Goal: Task Accomplishment & Management: Manage account settings

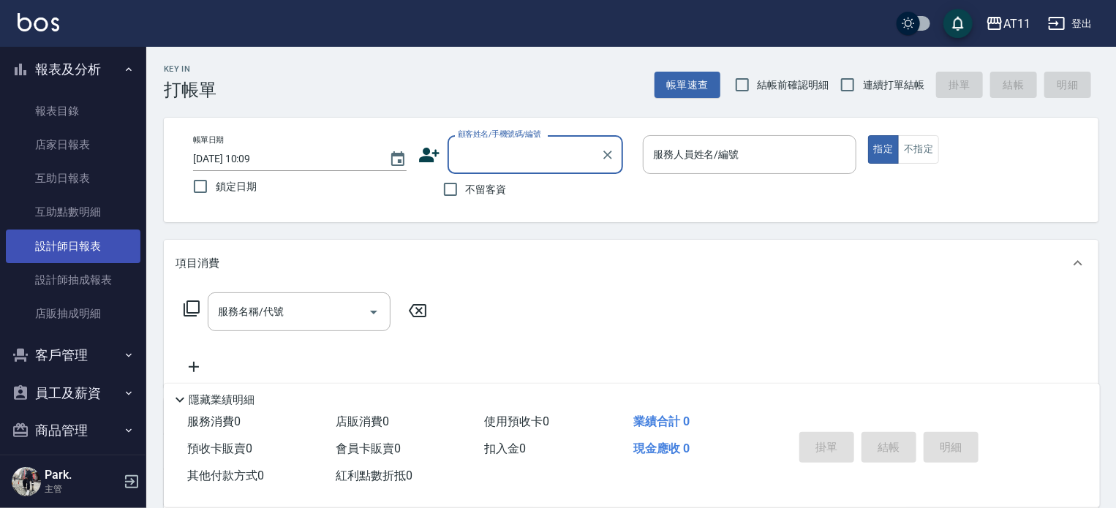
scroll to position [366, 0]
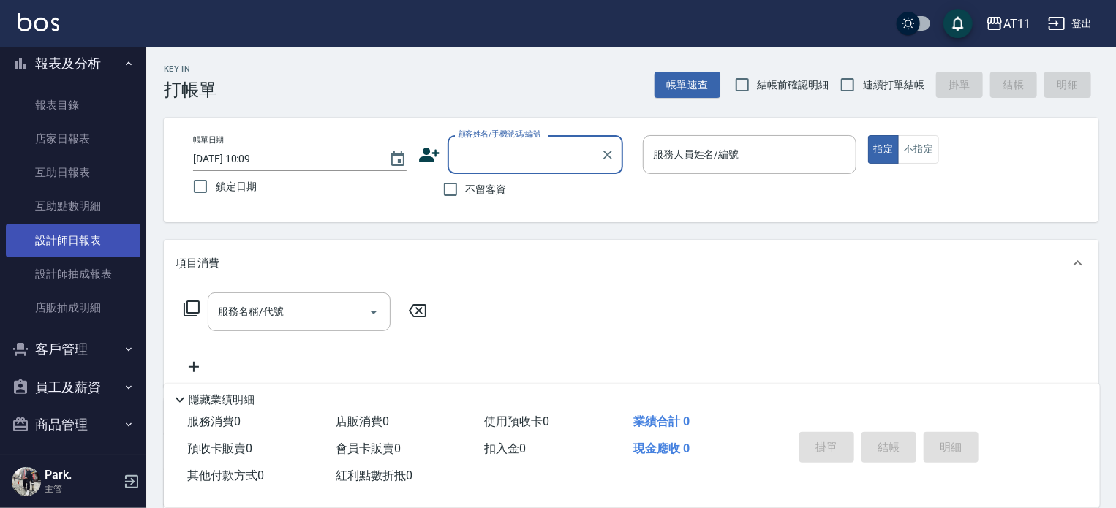
click at [105, 239] on link "設計師日報表" at bounding box center [73, 241] width 135 height 34
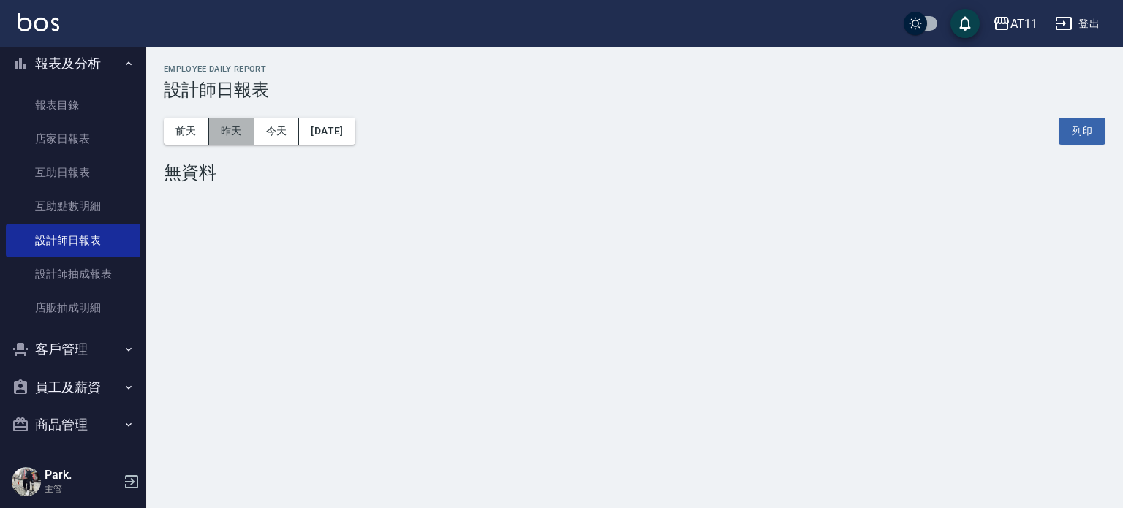
click at [241, 129] on button "昨天" at bounding box center [231, 131] width 45 height 27
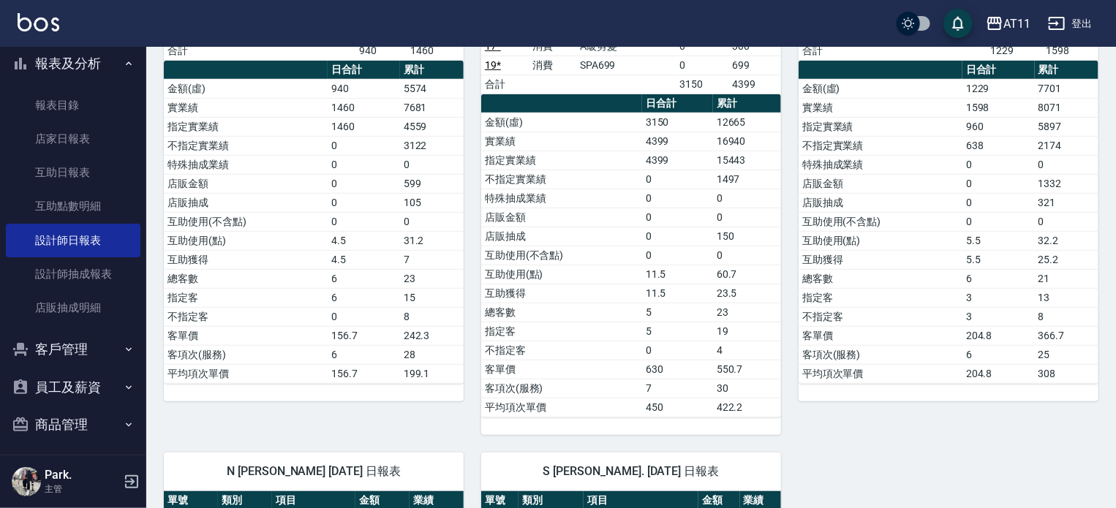
scroll to position [512, 0]
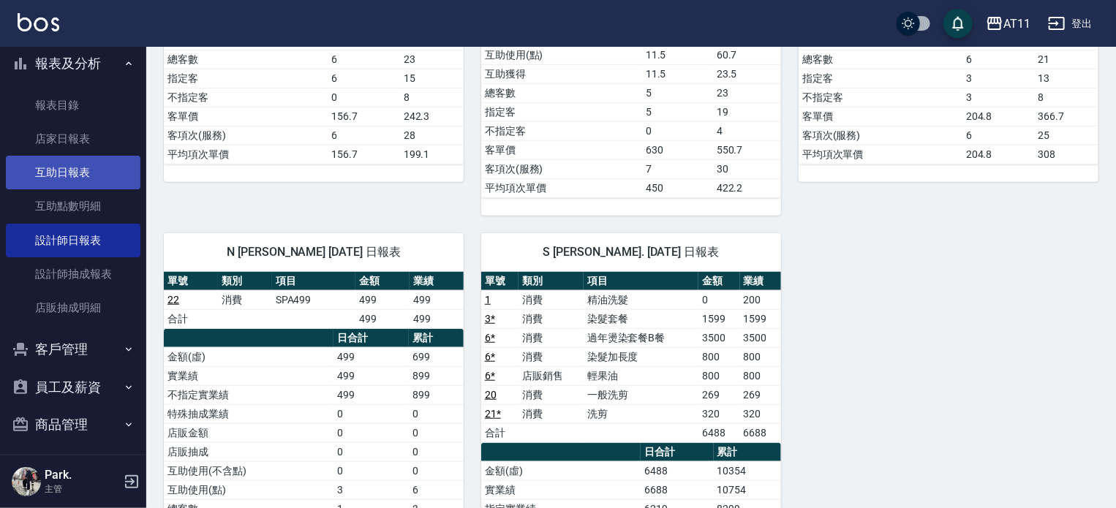
drag, startPoint x: 52, startPoint y: 192, endPoint x: 57, endPoint y: 185, distance: 8.9
click at [52, 192] on link "互助點數明細" at bounding box center [73, 206] width 135 height 34
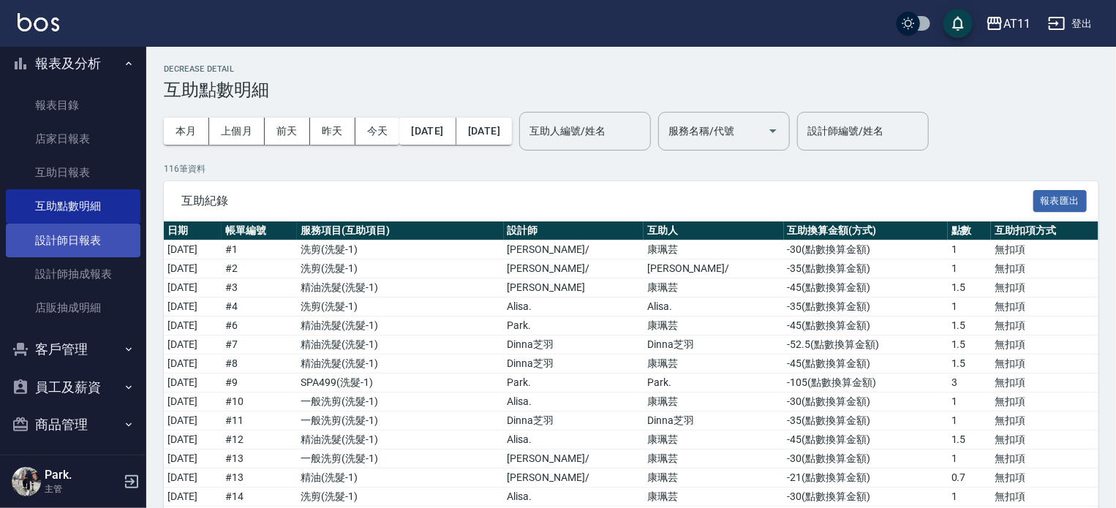
click at [76, 243] on link "設計師日報表" at bounding box center [73, 241] width 135 height 34
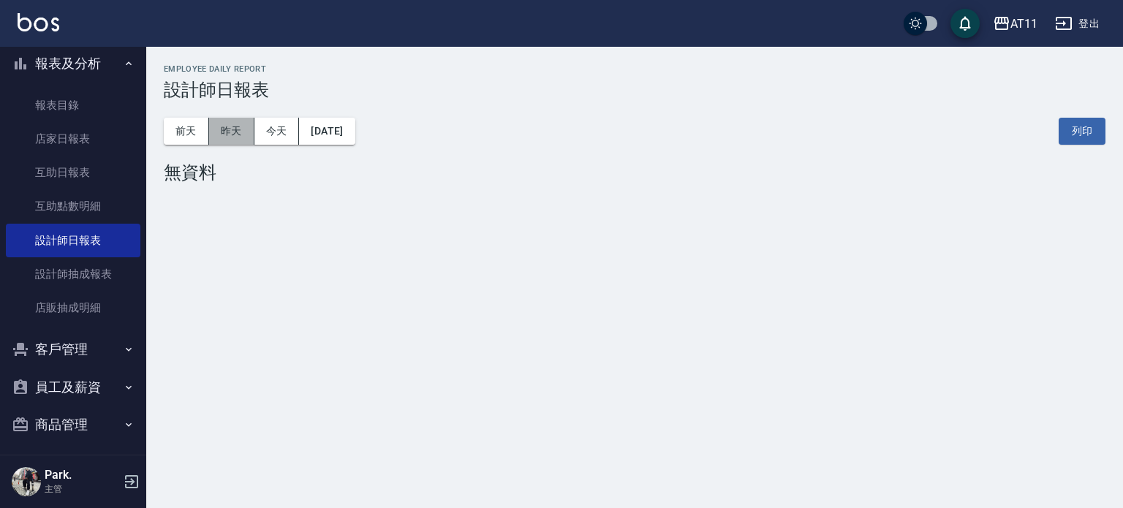
click at [231, 133] on button "昨天" at bounding box center [231, 131] width 45 height 27
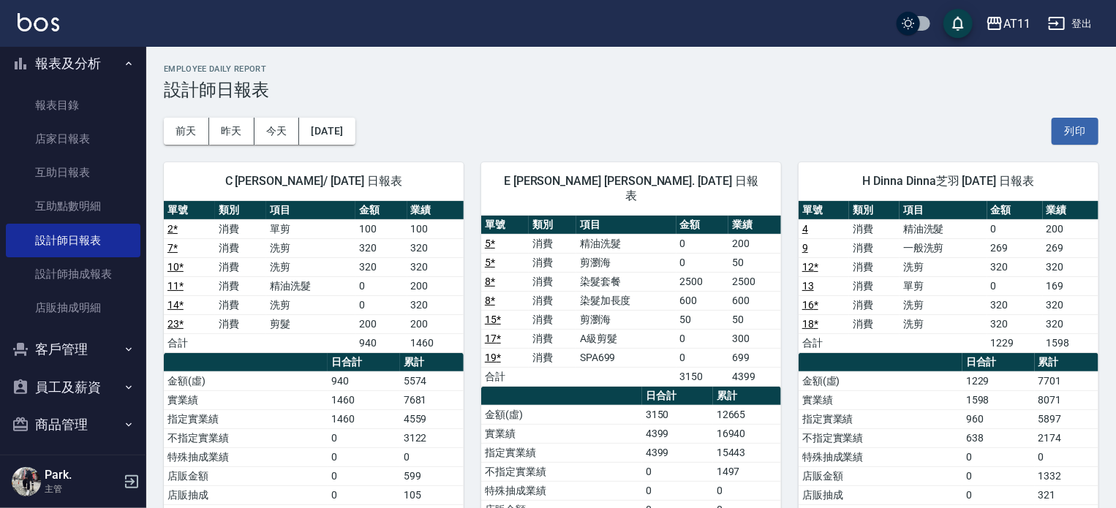
drag, startPoint x: 225, startPoint y: 129, endPoint x: 227, endPoint y: 159, distance: 29.3
click at [184, 128] on button "前天" at bounding box center [186, 131] width 45 height 27
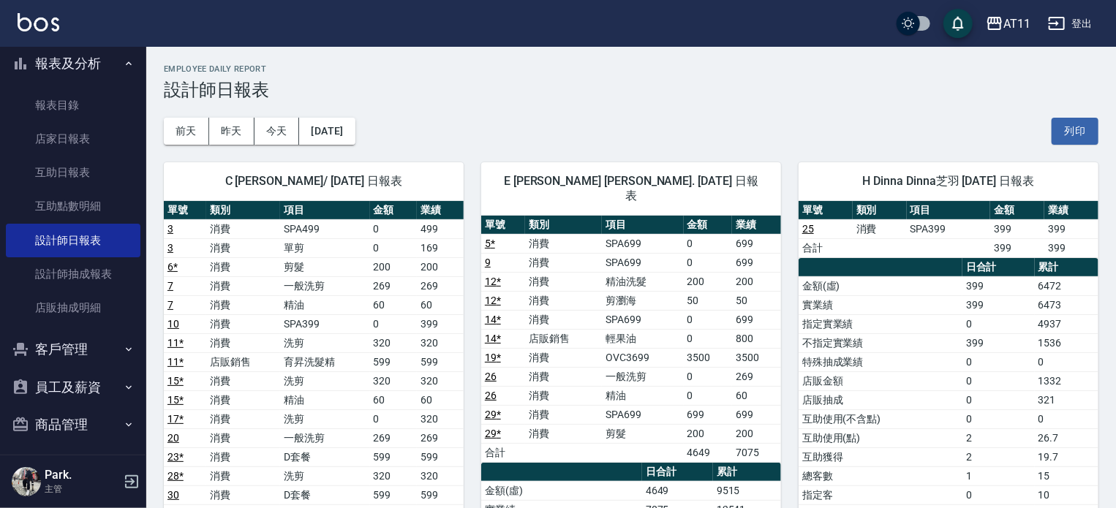
click at [59, 59] on button "報表及分析" at bounding box center [73, 64] width 135 height 38
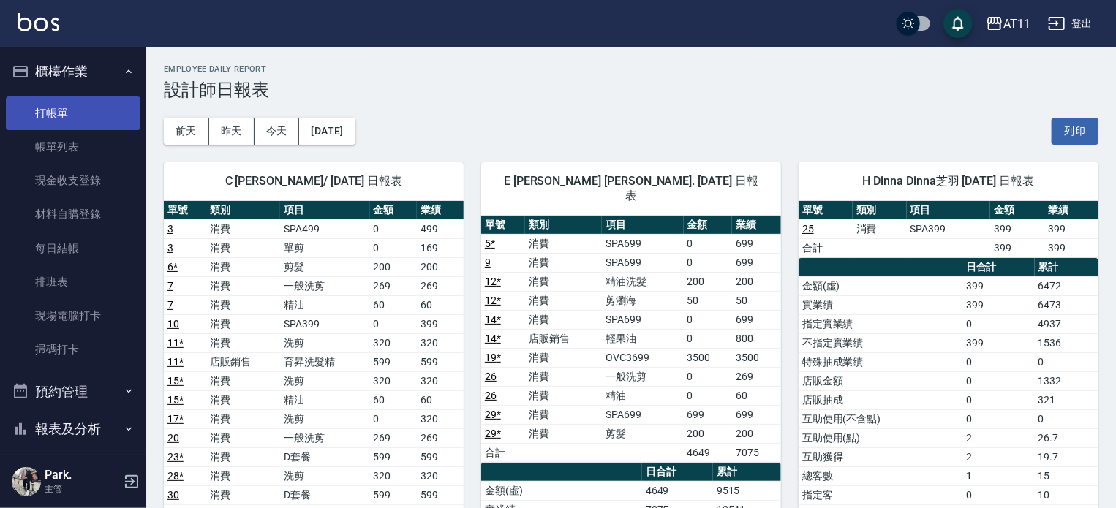
click at [62, 114] on link "打帳單" at bounding box center [73, 113] width 135 height 34
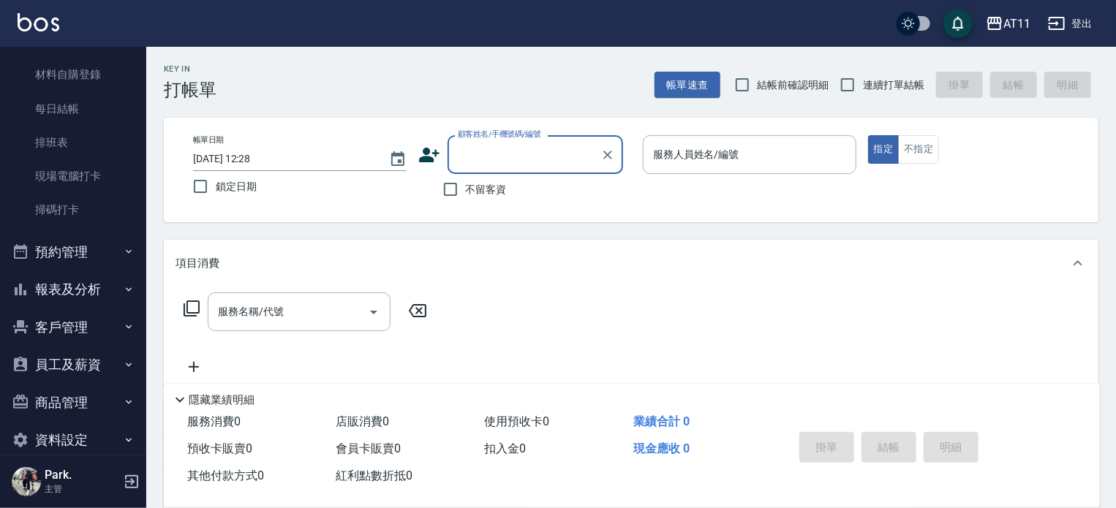
scroll to position [146, 0]
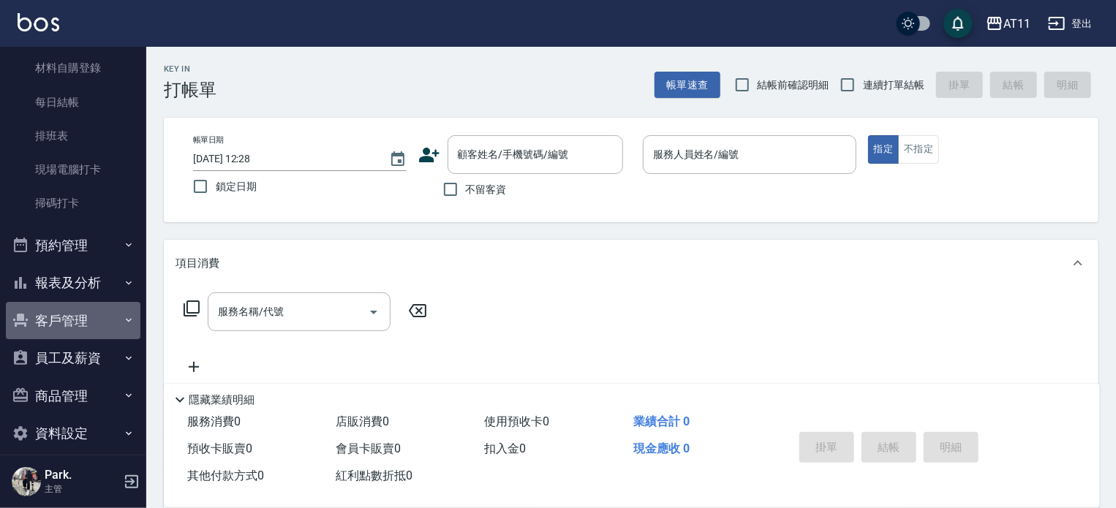
click at [82, 309] on button "客戶管理" at bounding box center [73, 321] width 135 height 38
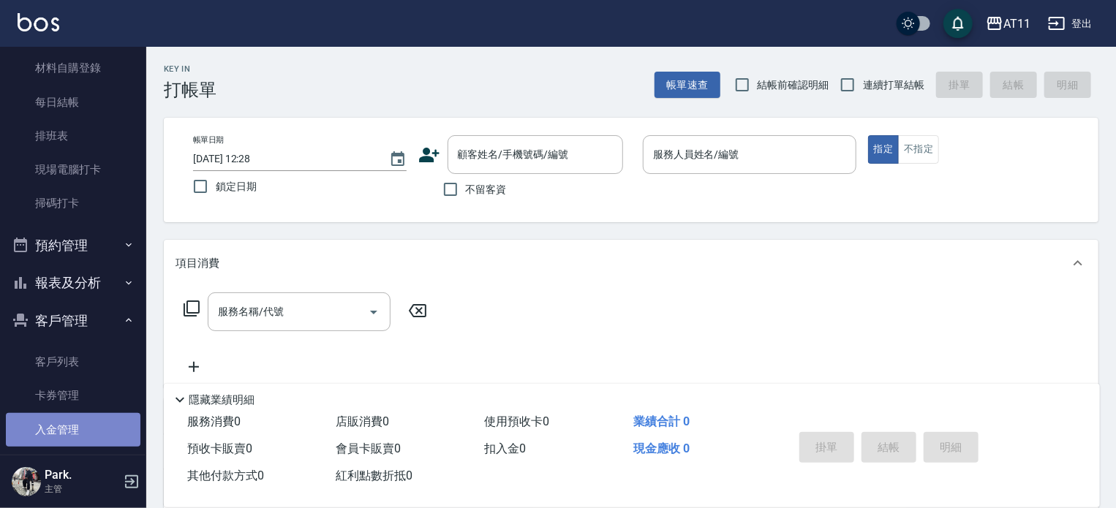
click at [75, 422] on link "入金管理" at bounding box center [73, 430] width 135 height 34
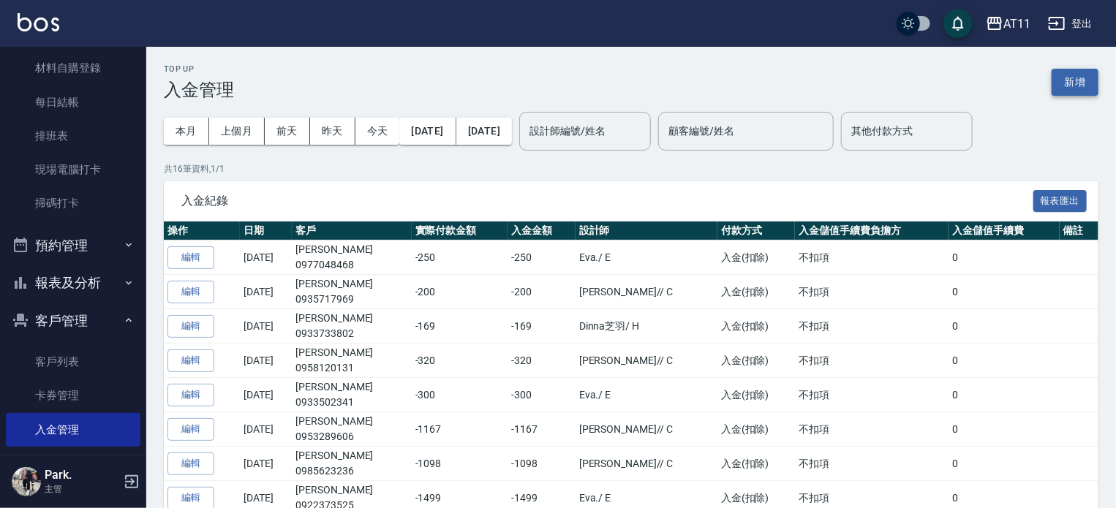
click at [1062, 85] on button "新增" at bounding box center [1074, 82] width 47 height 27
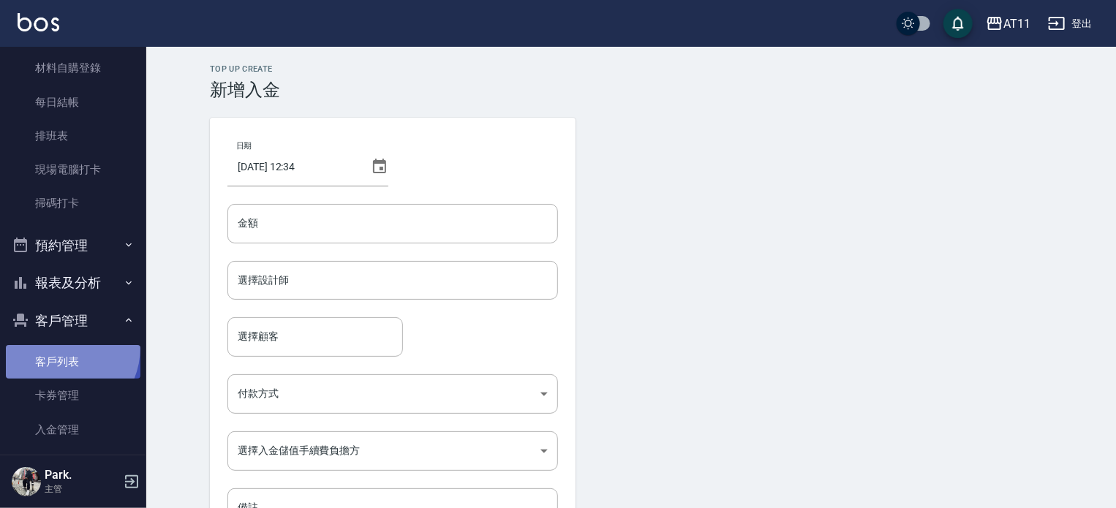
click at [56, 347] on link "客戶列表" at bounding box center [73, 362] width 135 height 34
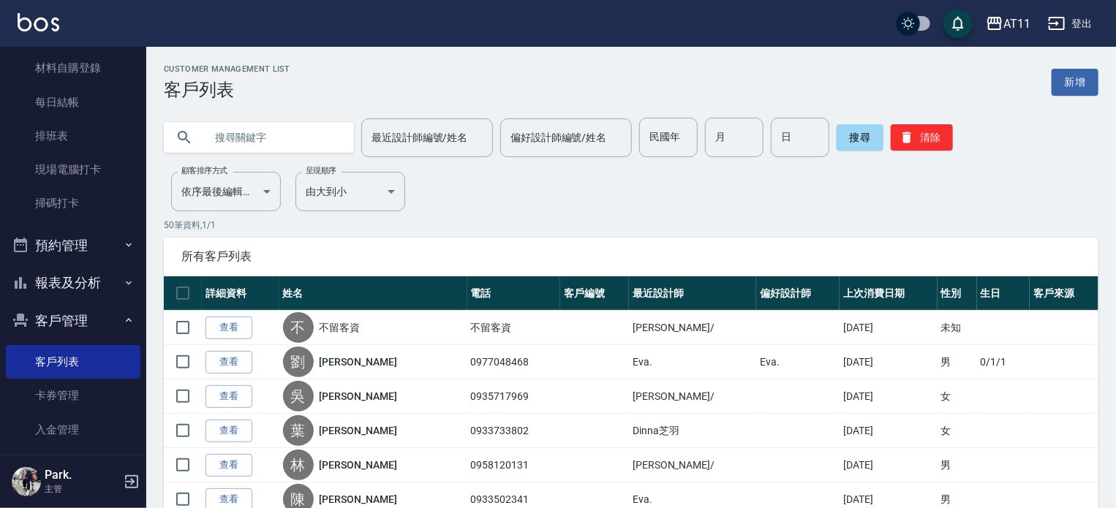
click at [260, 145] on input "text" at bounding box center [273, 137] width 137 height 39
type input "x"
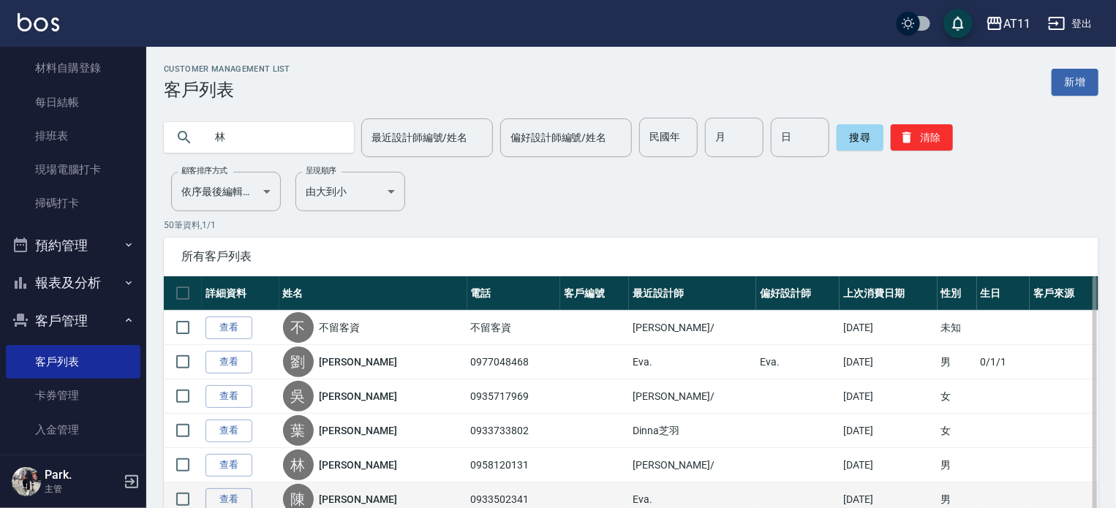
type input "林"
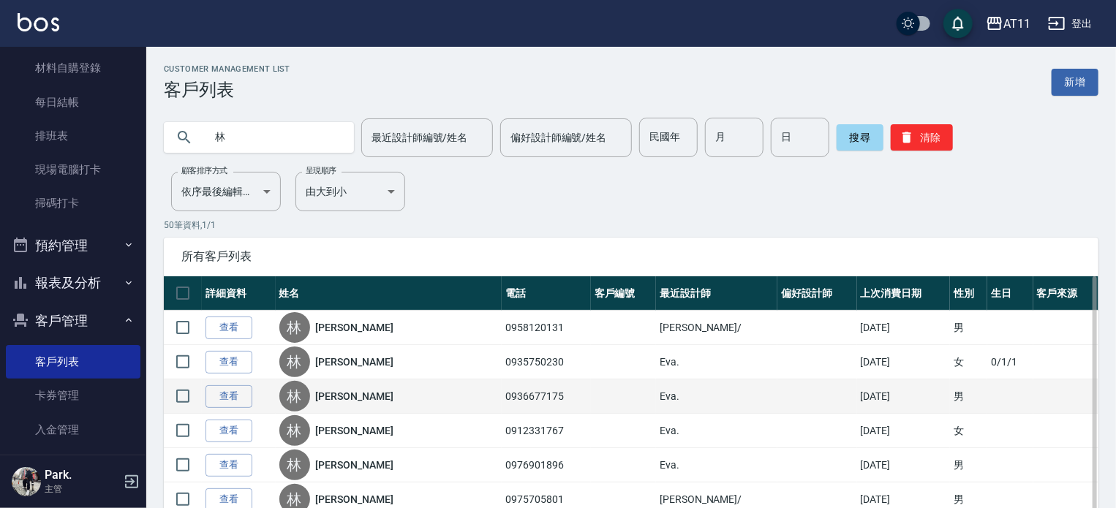
click at [423, 402] on div "[PERSON_NAME]" at bounding box center [388, 396] width 219 height 31
click at [222, 396] on link "查看" at bounding box center [228, 396] width 47 height 23
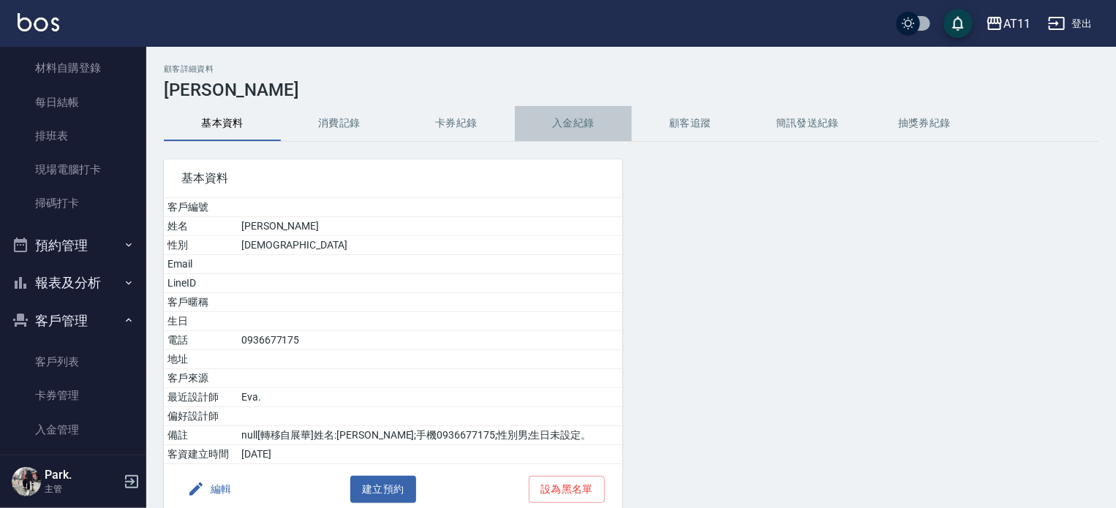
click at [593, 119] on button "入金紀錄" at bounding box center [573, 123] width 117 height 35
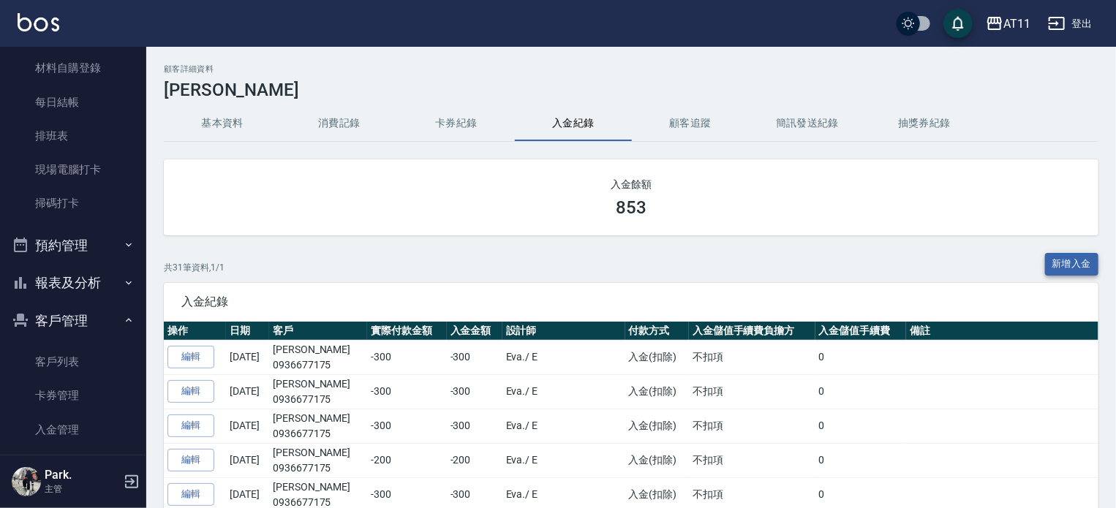
click at [1070, 268] on button "新增入金" at bounding box center [1072, 264] width 54 height 23
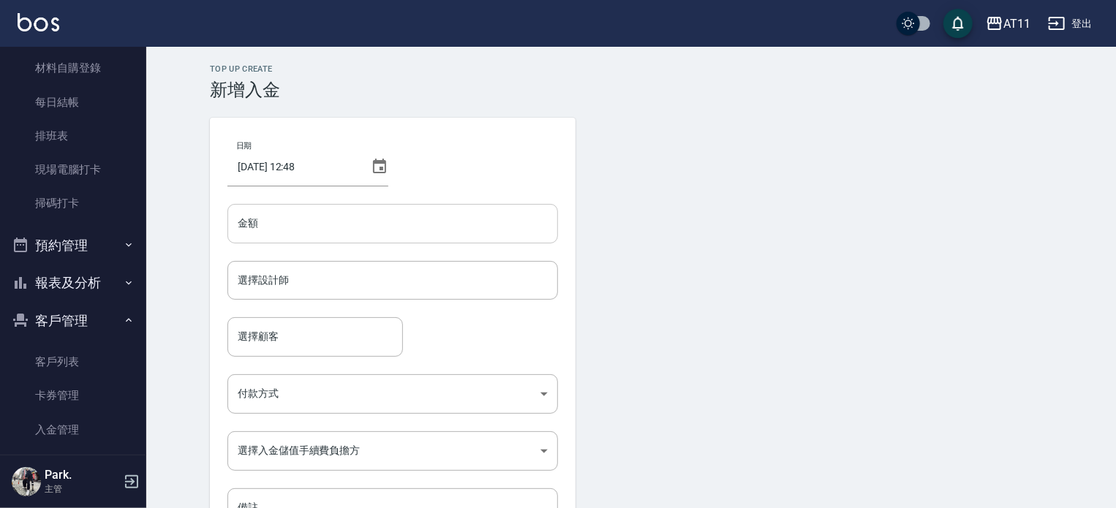
click at [411, 227] on input "金額" at bounding box center [392, 223] width 330 height 39
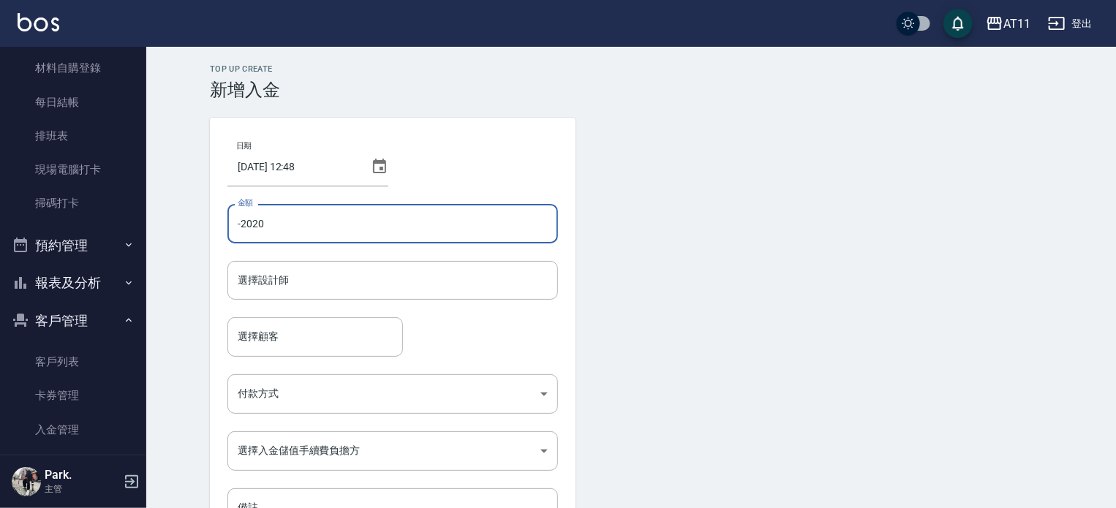
click at [241, 222] on input "-2020" at bounding box center [392, 223] width 330 height 39
type input "2020"
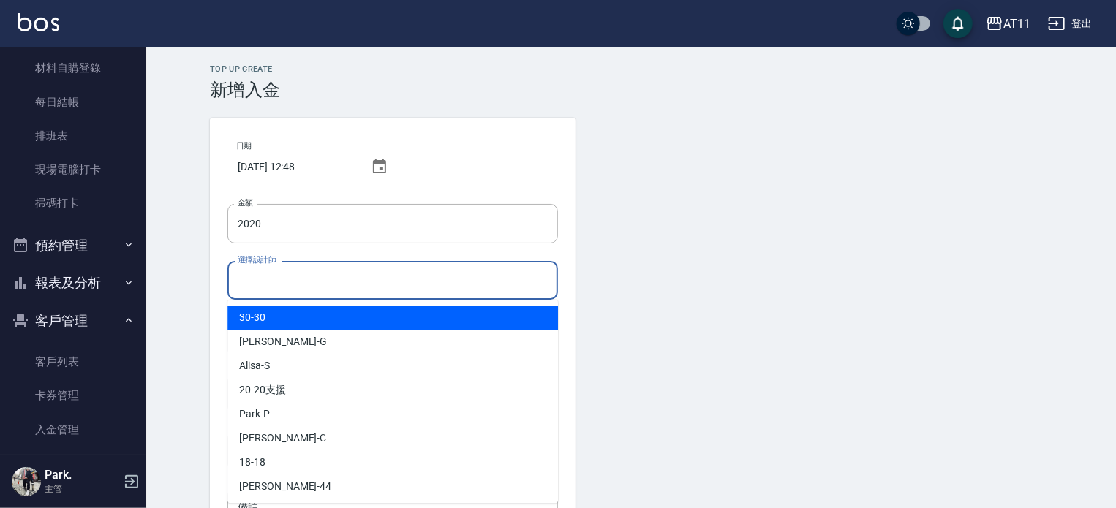
click at [280, 284] on input "選擇設計師" at bounding box center [392, 281] width 317 height 26
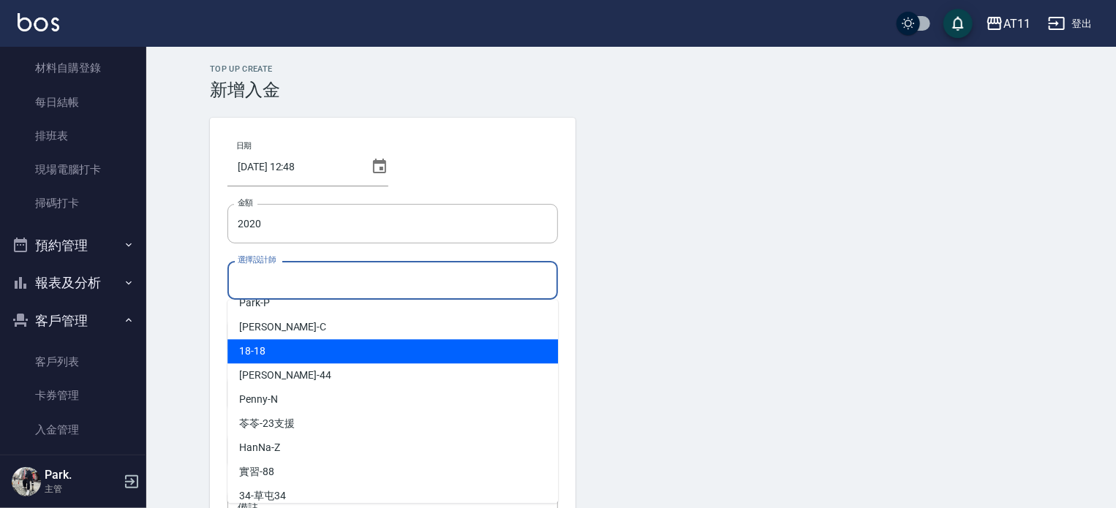
scroll to position [218, 0]
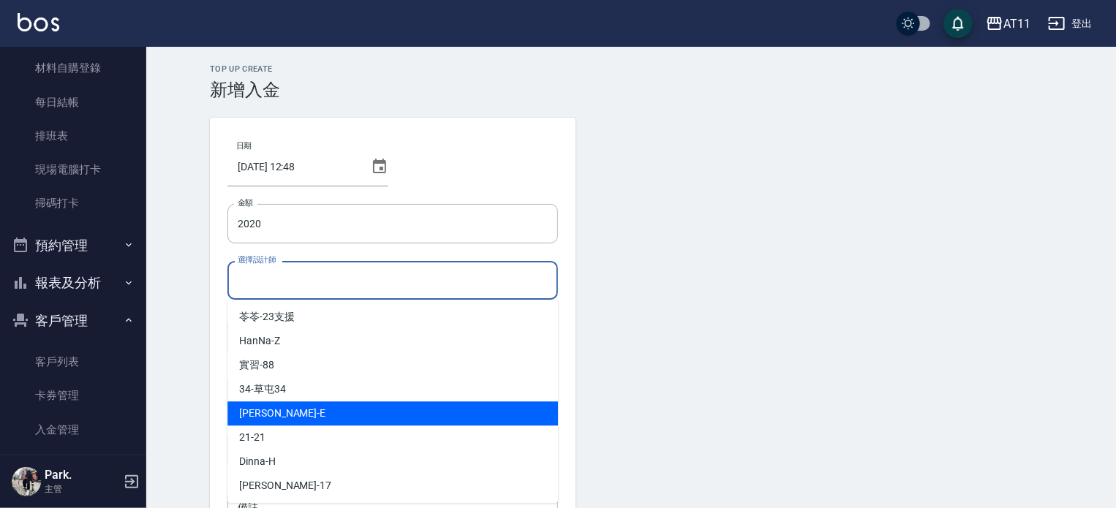
click at [296, 415] on div "[PERSON_NAME] -E" at bounding box center [392, 413] width 330 height 24
type input "[PERSON_NAME]-E"
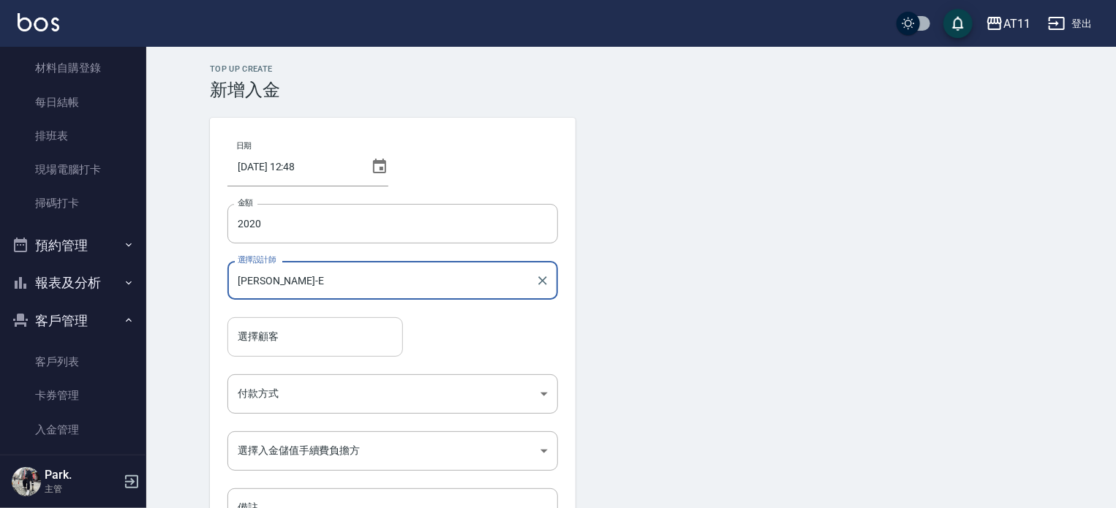
click at [279, 341] on input "選擇顧客" at bounding box center [315, 337] width 162 height 26
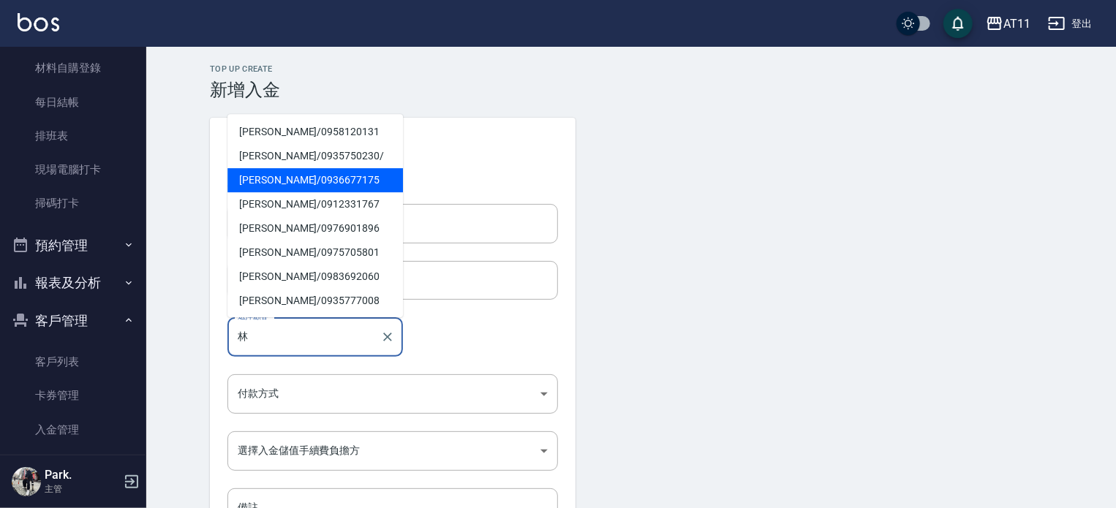
click at [286, 180] on span "[PERSON_NAME]/ 0936677175" at bounding box center [314, 180] width 175 height 24
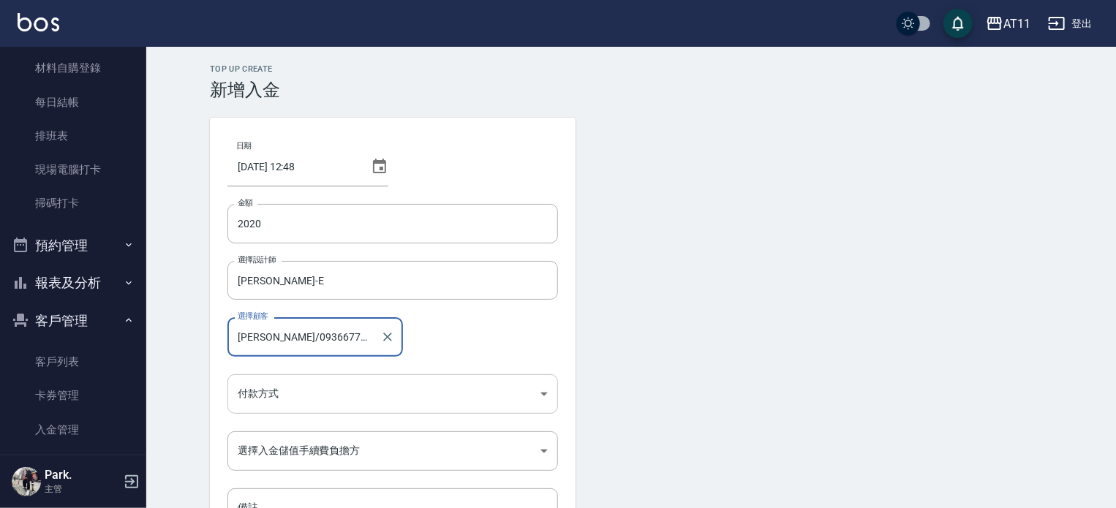
type input "[PERSON_NAME]/0936677175"
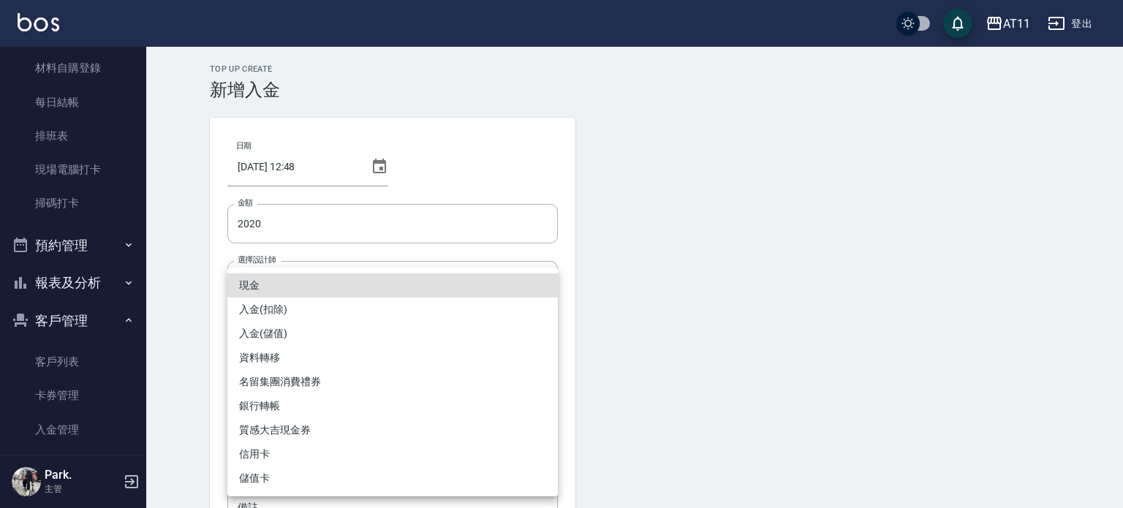
click at [246, 388] on body "AT11 登出 櫃檯作業 打帳單 帳單列表 現金收支登錄 材料自購登錄 每日結帳 排班表 現場電腦打卡 掃碼打卡 預約管理 預約管理 單日預約紀錄 單週預約紀…" at bounding box center [561, 303] width 1123 height 607
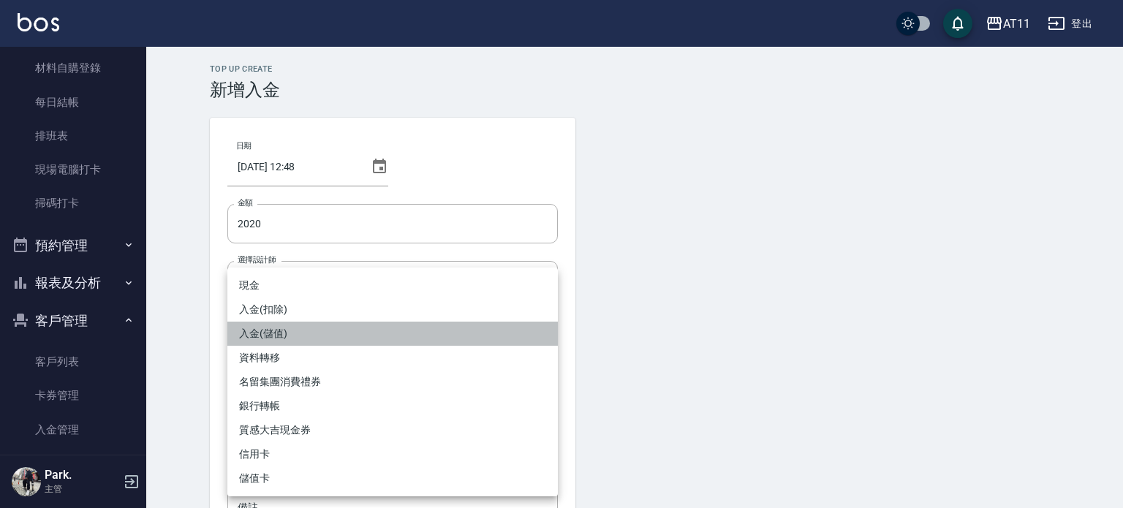
click at [277, 341] on li "入金(儲值)" at bounding box center [392, 334] width 330 height 24
type input "入金(儲值)"
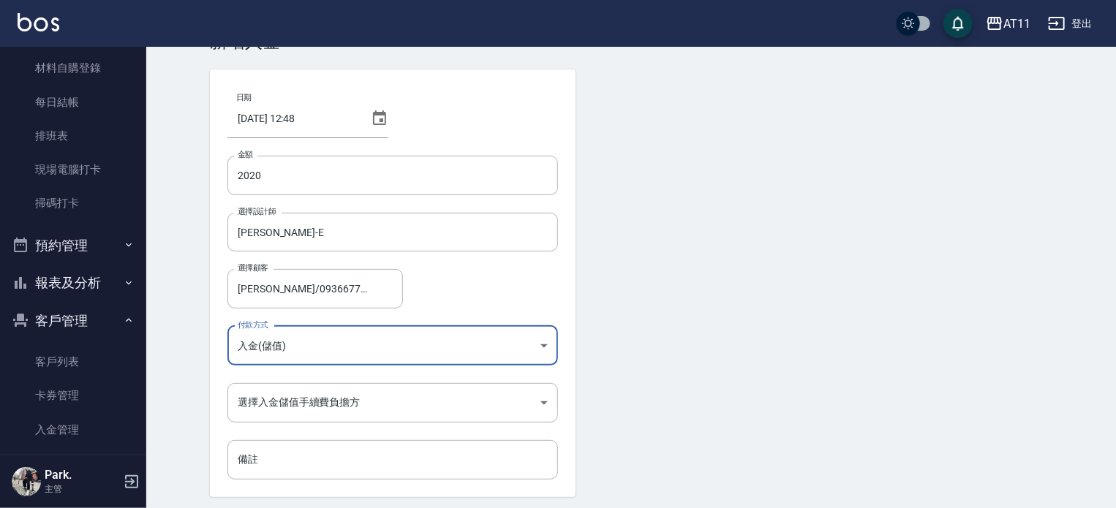
scroll to position [99, 0]
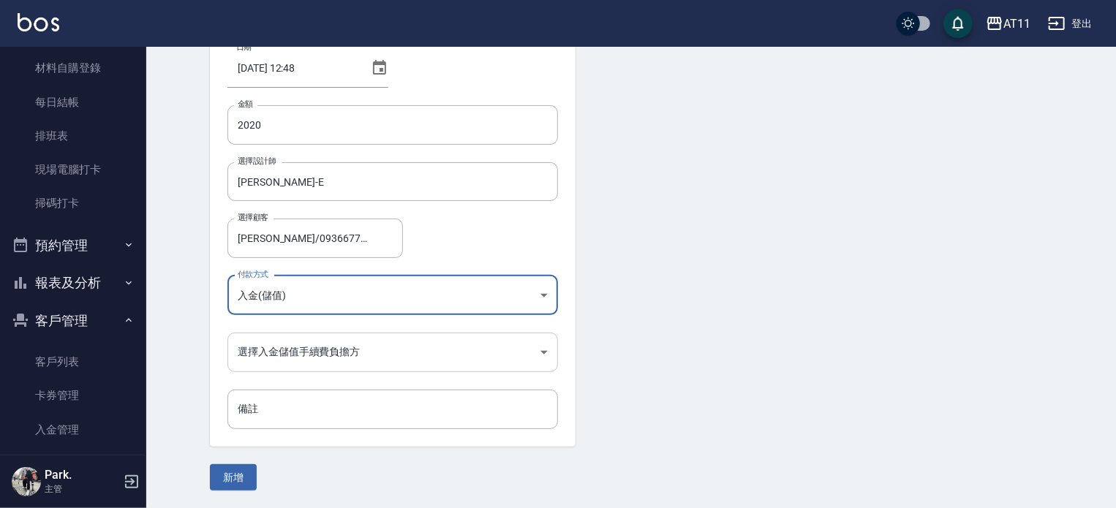
click at [265, 353] on body "AT11 登出 櫃檯作業 打帳單 帳單列表 現金收支登錄 材料自購登錄 每日結帳 排班表 現場電腦打卡 掃碼打卡 預約管理 預約管理 單日預約紀錄 單週預約紀…" at bounding box center [558, 204] width 1116 height 607
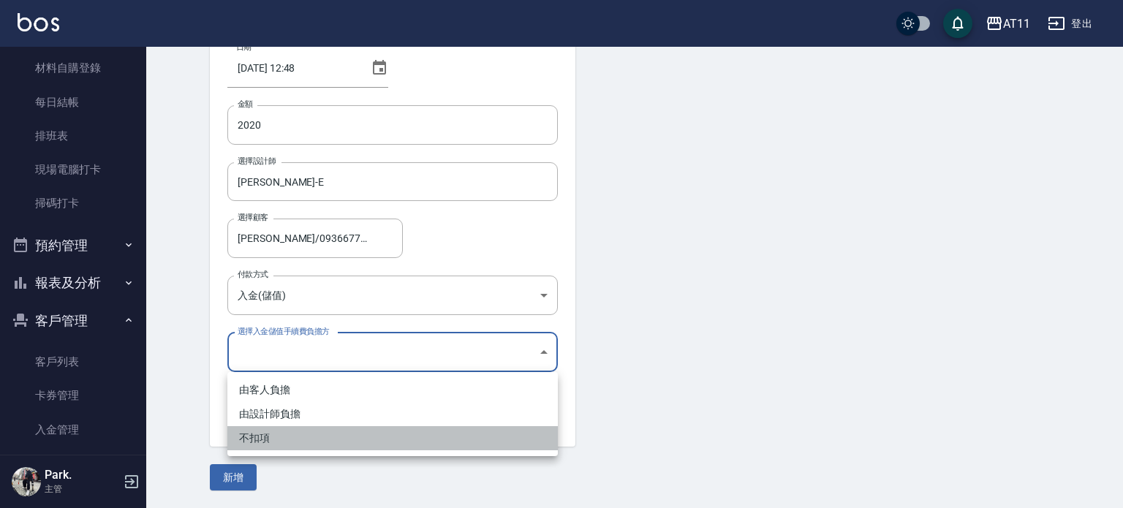
click at [261, 432] on li "不扣項" at bounding box center [392, 438] width 330 height 24
type input "WITHOUTHANDLINGFEE"
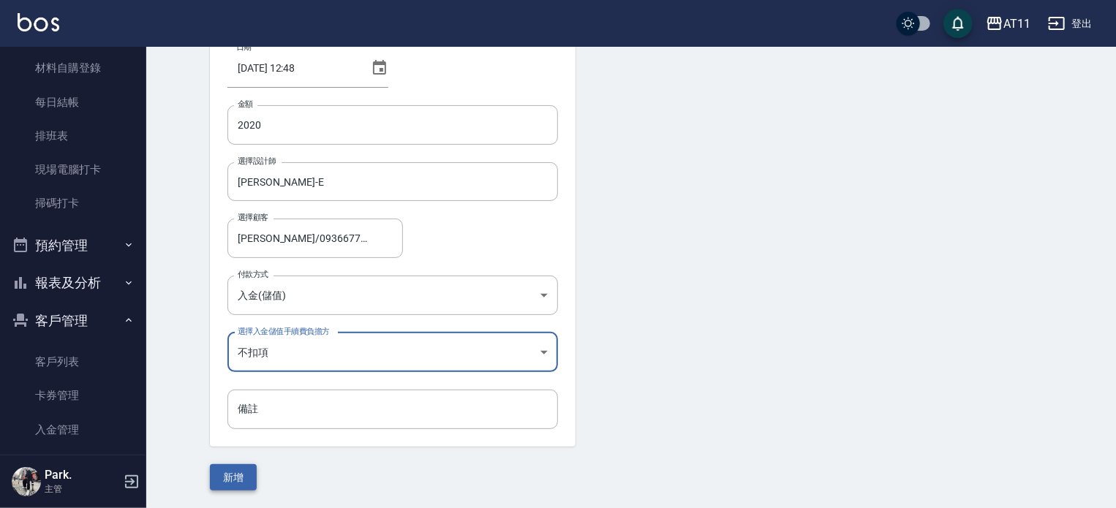
click at [230, 474] on button "新增" at bounding box center [233, 477] width 47 height 27
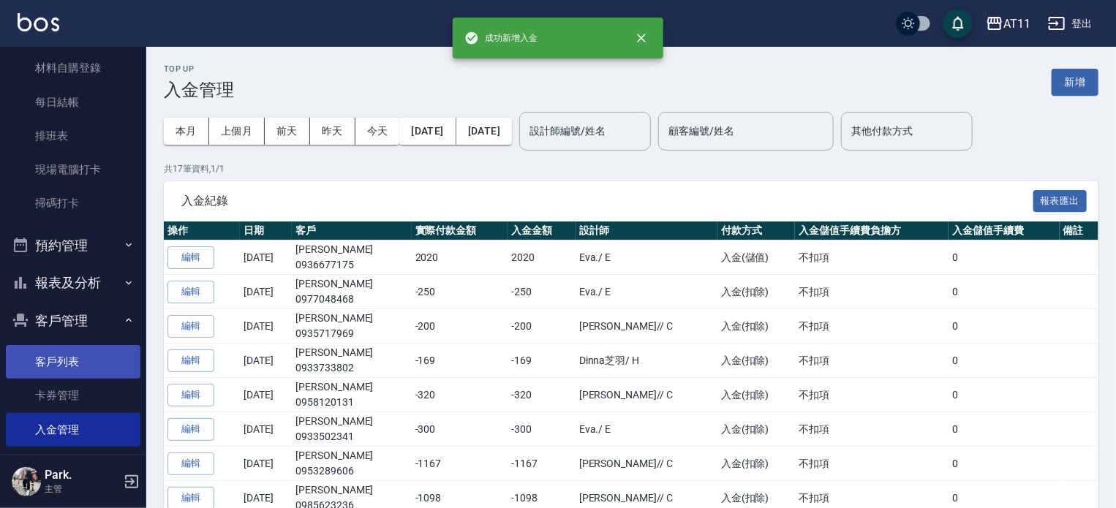
click at [70, 356] on link "客戶列表" at bounding box center [73, 362] width 135 height 34
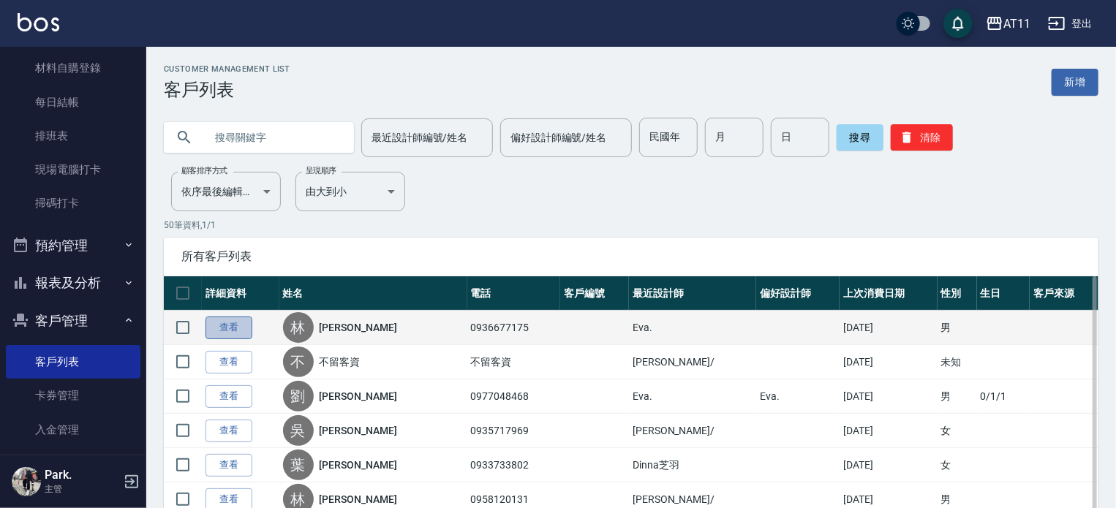
click at [222, 333] on link "查看" at bounding box center [228, 328] width 47 height 23
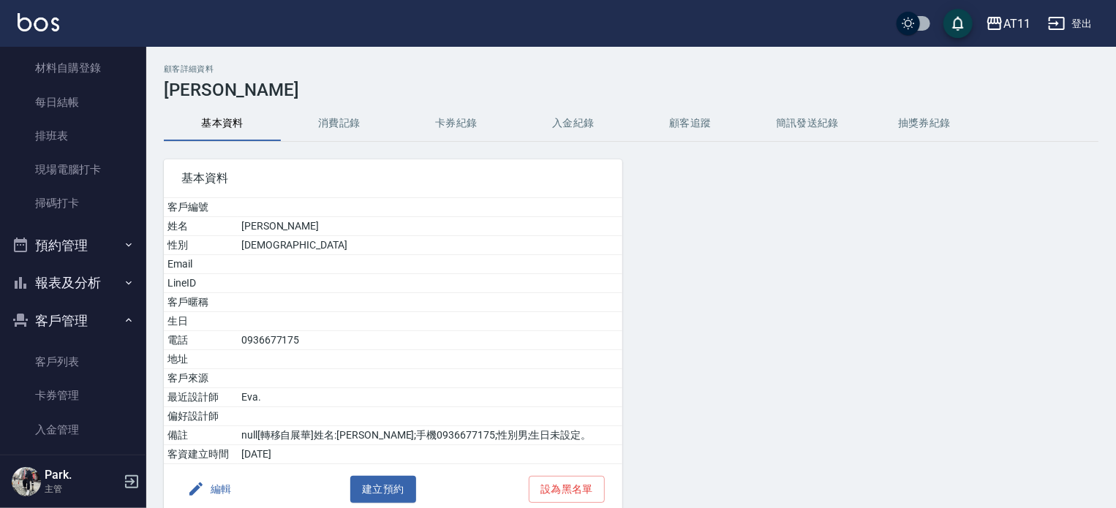
click at [563, 122] on button "入金紀錄" at bounding box center [573, 123] width 117 height 35
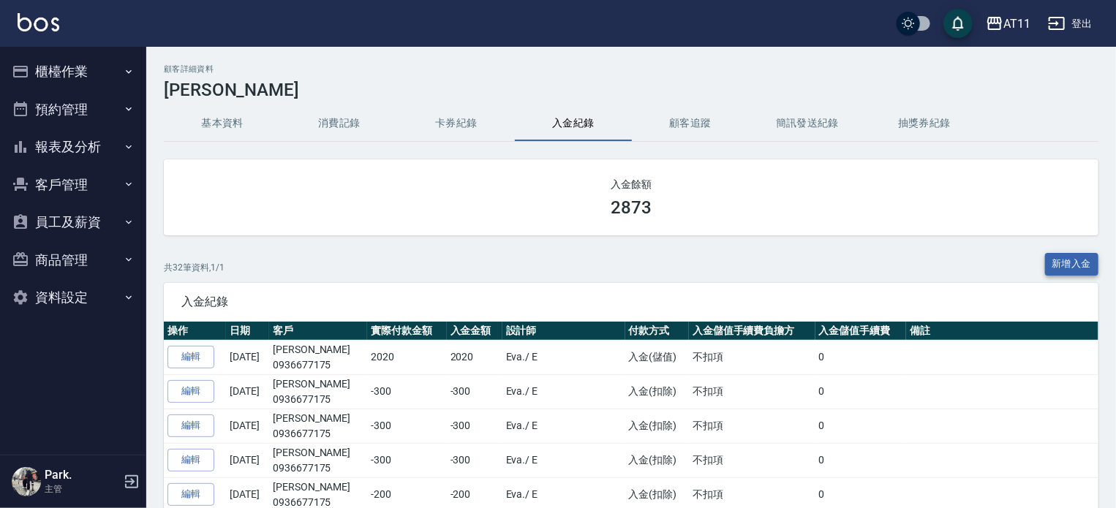
click at [1079, 264] on button "新增入金" at bounding box center [1072, 264] width 54 height 23
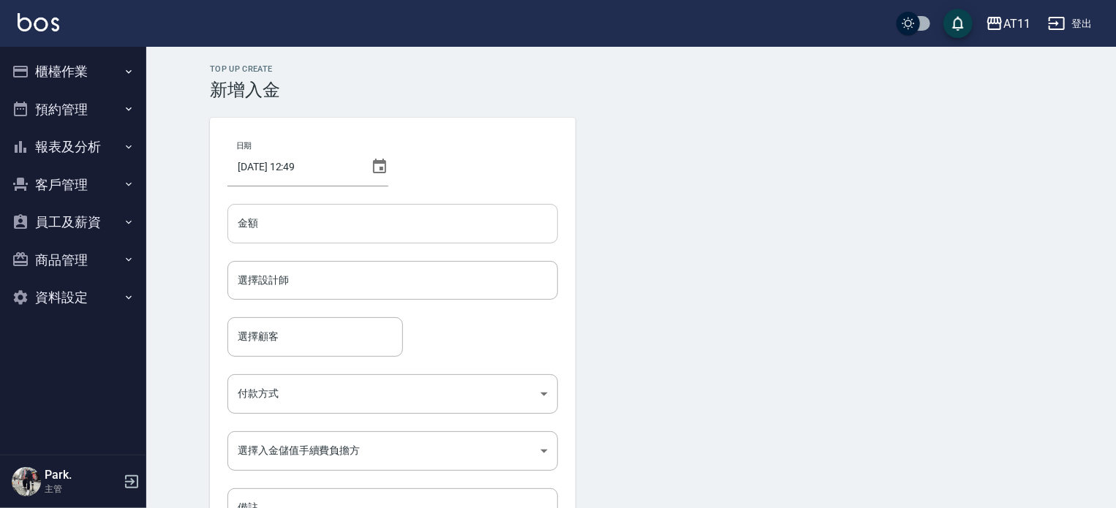
click at [392, 227] on input "金額" at bounding box center [392, 223] width 330 height 39
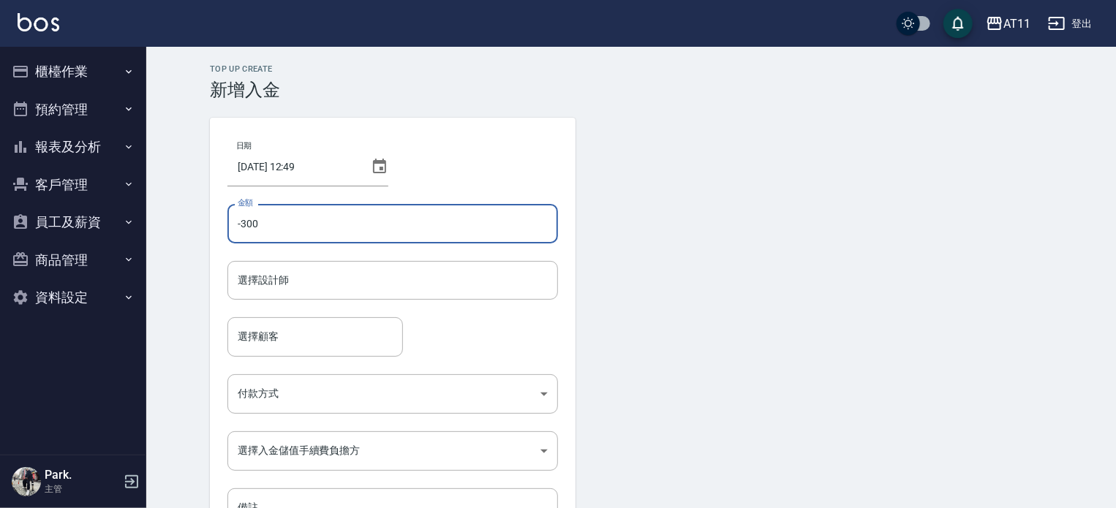
type input "-300"
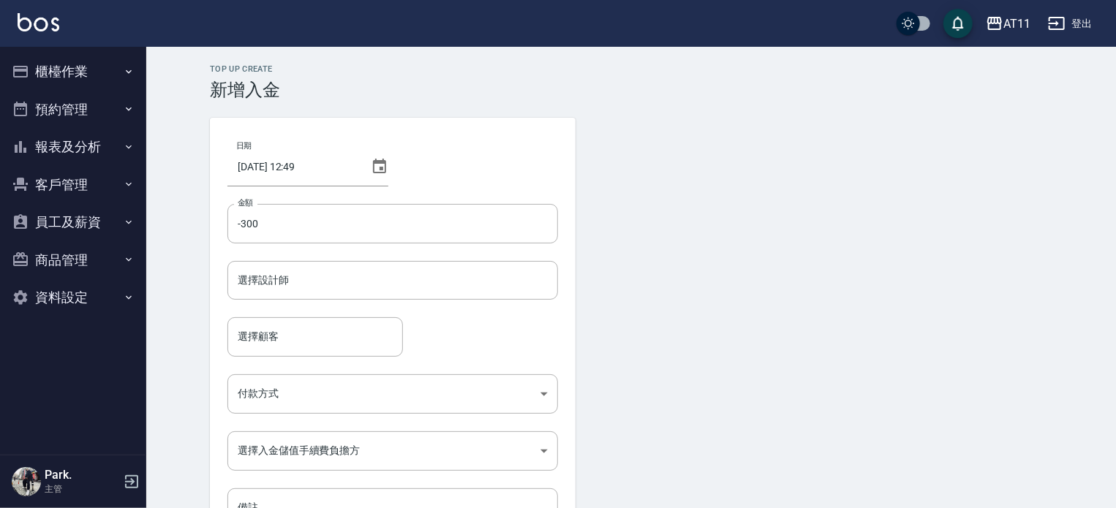
click at [380, 303] on form "選擇設計師 選擇設計師" at bounding box center [392, 289] width 330 height 56
click at [378, 297] on div "選擇設計師" at bounding box center [392, 280] width 330 height 39
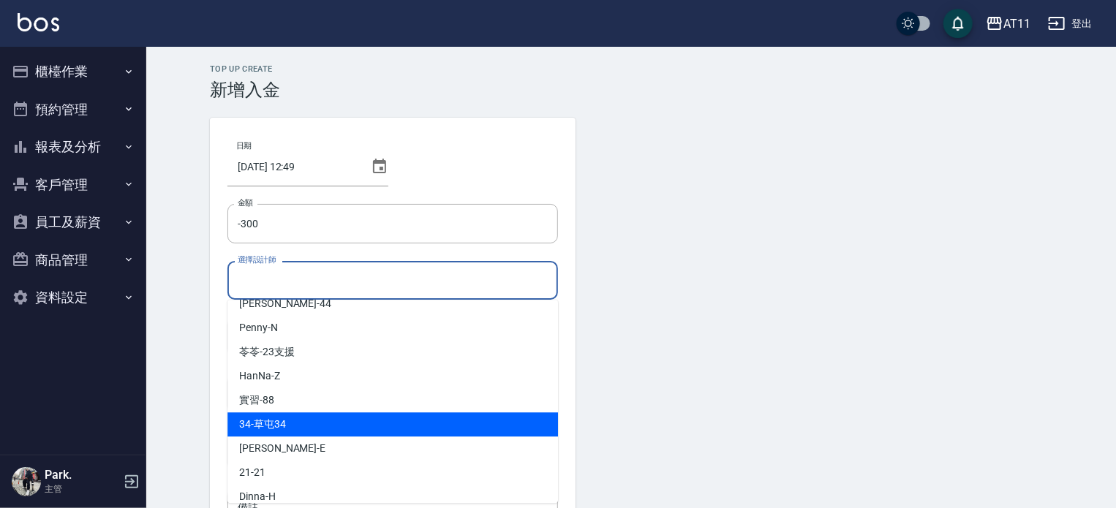
scroll to position [218, 0]
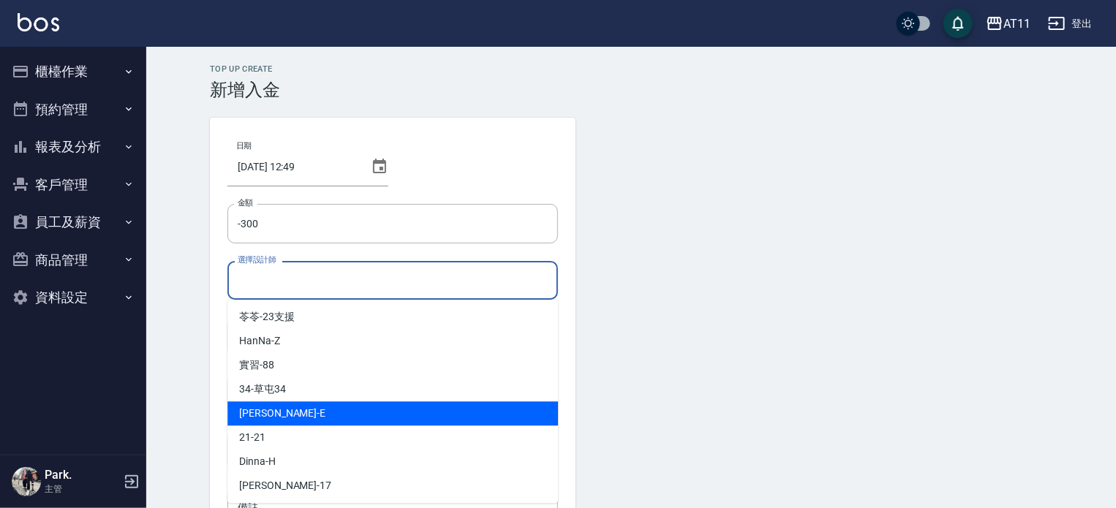
click at [285, 408] on div "EVA -E" at bounding box center [392, 413] width 330 height 24
type input "EVA-E"
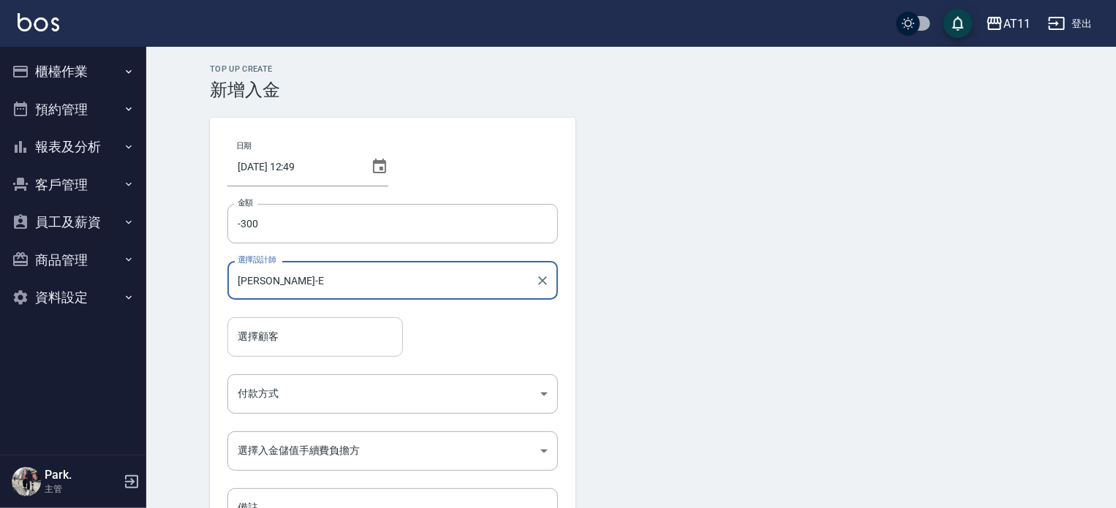
click at [269, 338] on input "選擇顧客" at bounding box center [315, 337] width 162 height 26
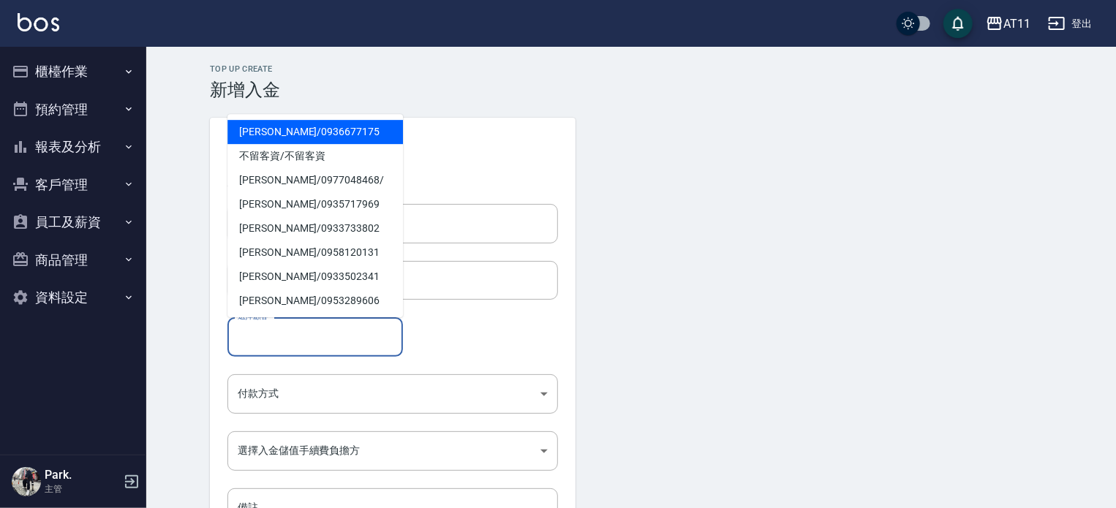
click at [295, 127] on span "[PERSON_NAME]/ 0936677175" at bounding box center [314, 132] width 175 height 24
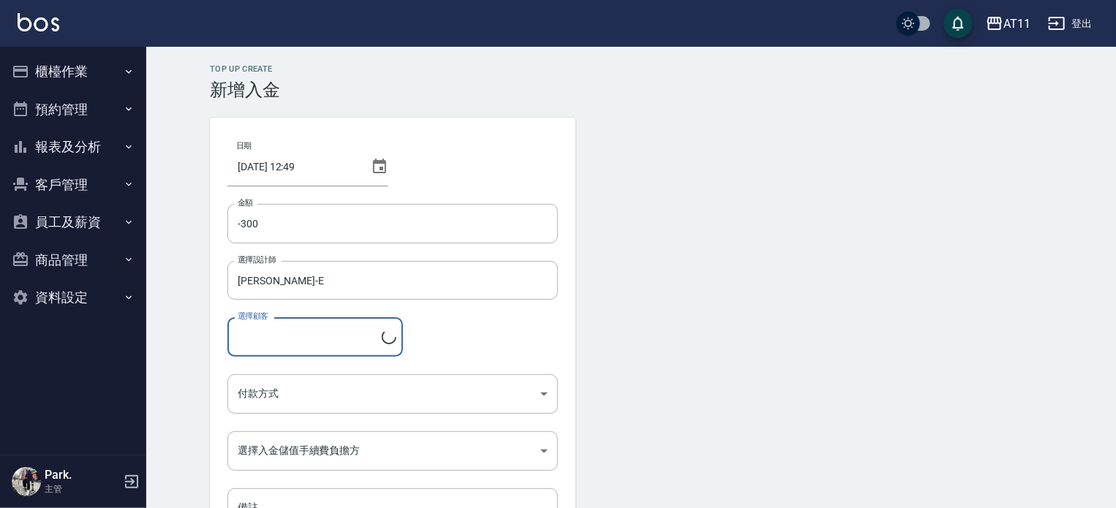
type input "[PERSON_NAME]/0936677175"
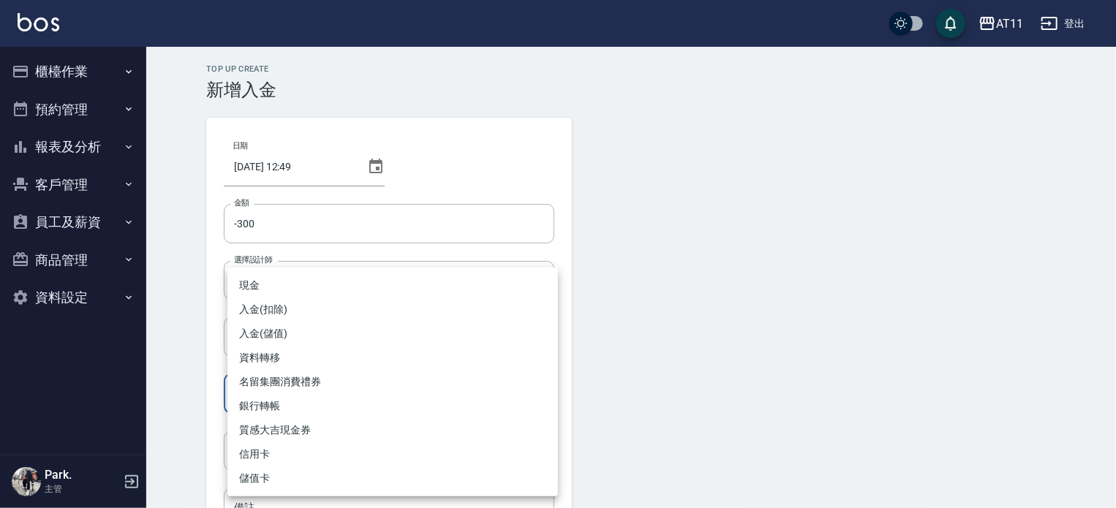
click at [276, 395] on body "AT11 登出 櫃檯作業 打帳單 帳單列表 現金收支登錄 材料自購登錄 每日結帳 排班表 現場電腦打卡 掃碼打卡 預約管理 預約管理 單日預約紀錄 單週預約紀…" at bounding box center [558, 303] width 1116 height 607
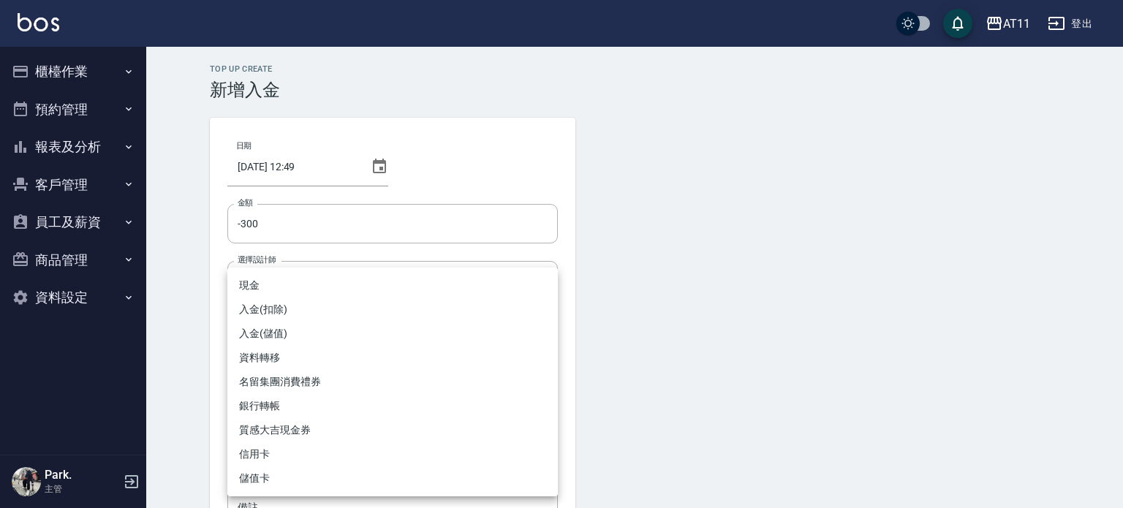
click at [270, 306] on li "入金(扣除)" at bounding box center [392, 310] width 330 height 24
type input "入金(扣除)"
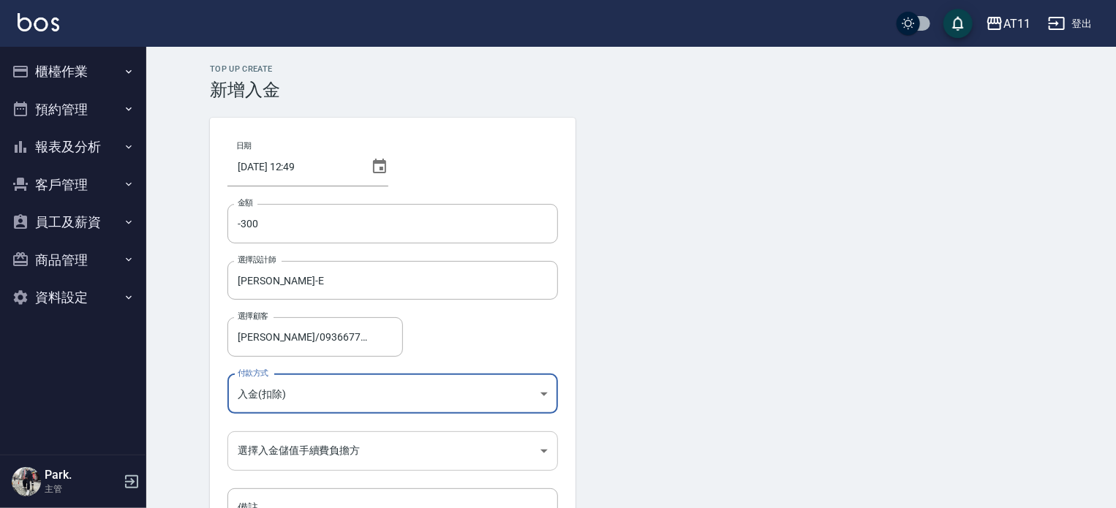
click at [263, 444] on body "AT11 登出 櫃檯作業 打帳單 帳單列表 現金收支登錄 材料自購登錄 每日結帳 排班表 現場電腦打卡 掃碼打卡 預約管理 預約管理 單日預約紀錄 單週預約紀…" at bounding box center [558, 303] width 1116 height 607
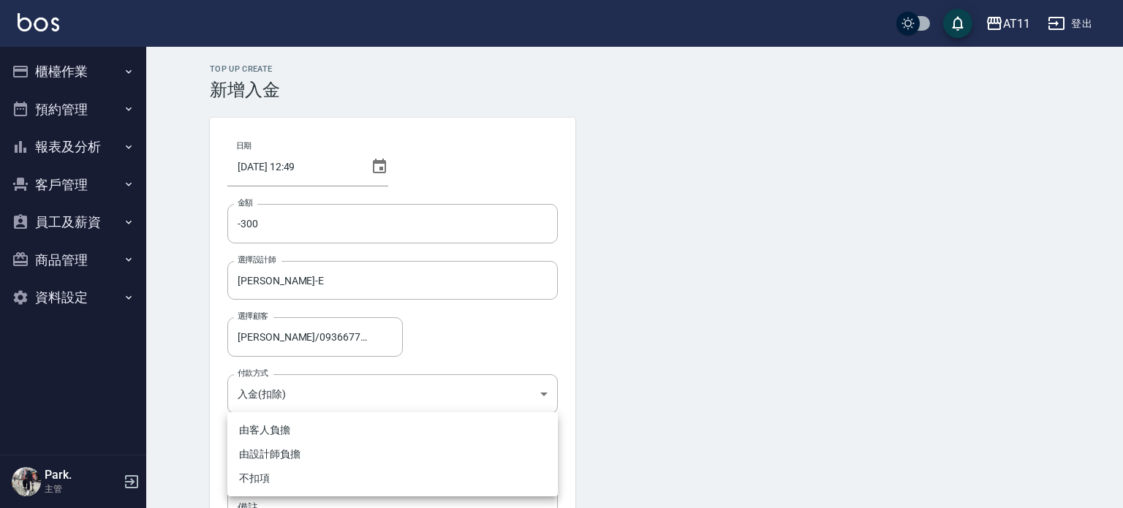
click at [270, 474] on li "不扣項" at bounding box center [392, 478] width 330 height 24
type input "WITHOUTHANDLINGFEE"
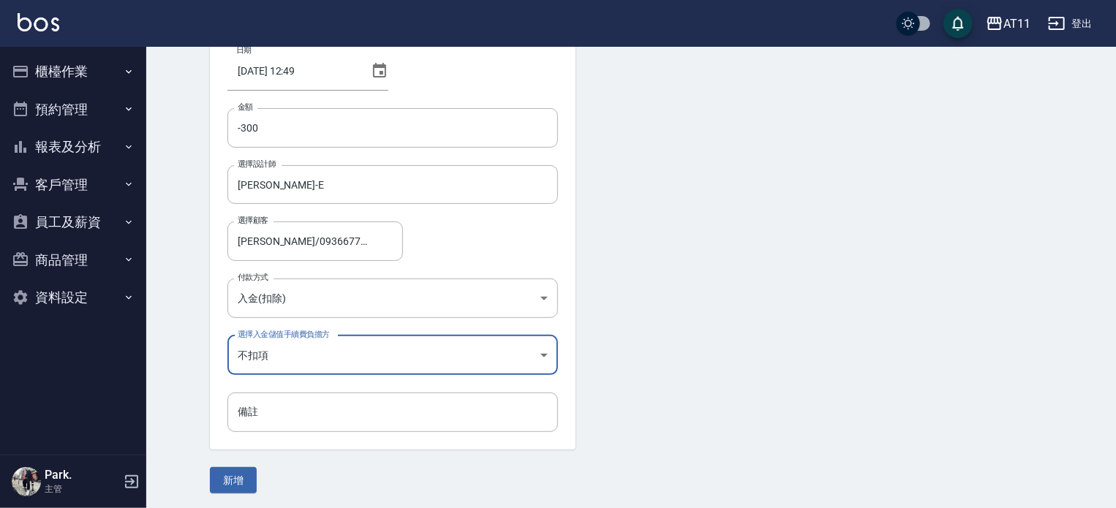
scroll to position [99, 0]
click at [226, 474] on button "新增" at bounding box center [233, 477] width 47 height 27
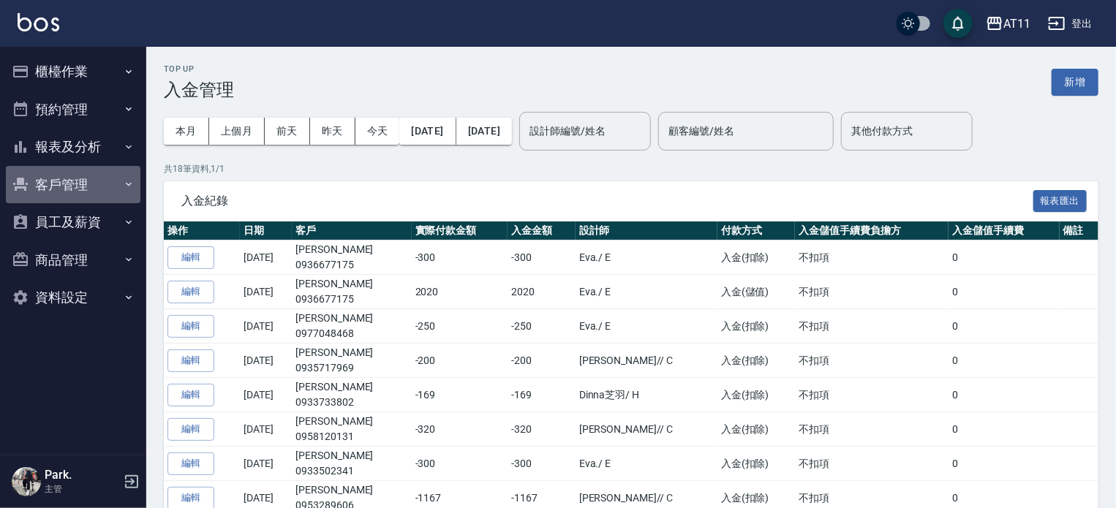
click at [92, 178] on button "客戶管理" at bounding box center [73, 185] width 135 height 38
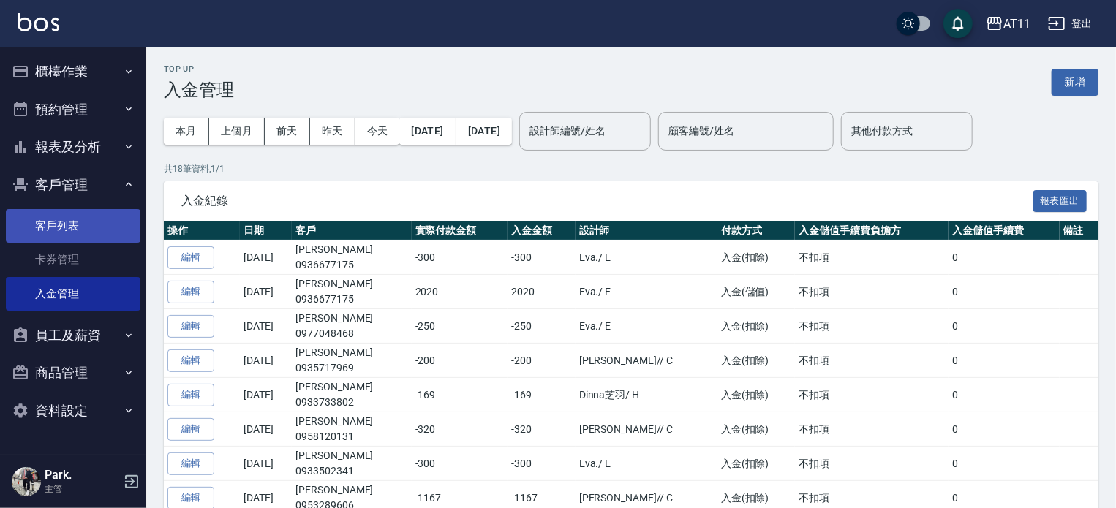
click at [58, 229] on link "客戶列表" at bounding box center [73, 226] width 135 height 34
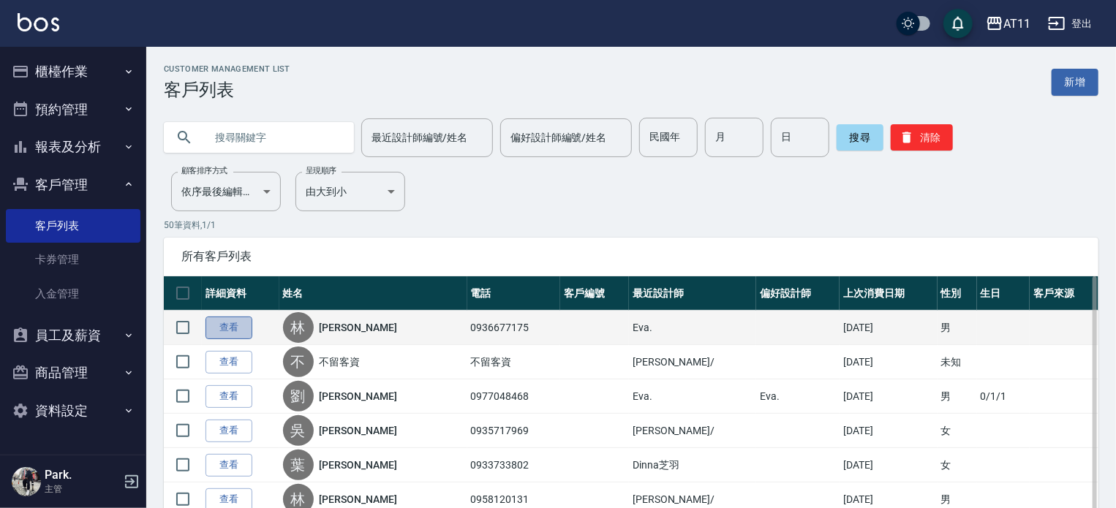
click at [230, 333] on link "查看" at bounding box center [228, 328] width 47 height 23
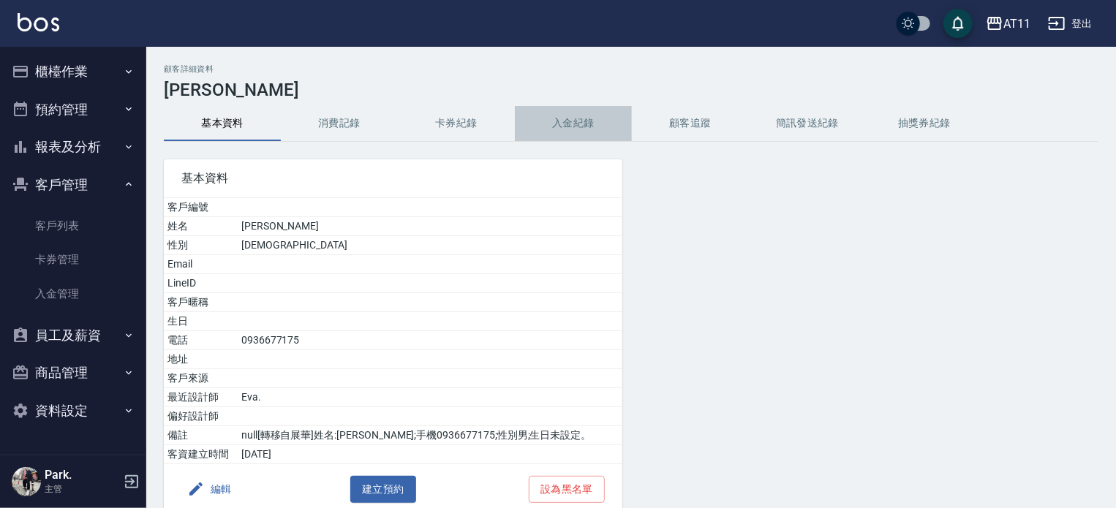
click at [567, 120] on button "入金紀錄" at bounding box center [573, 123] width 117 height 35
